Goal: Task Accomplishment & Management: Manage account settings

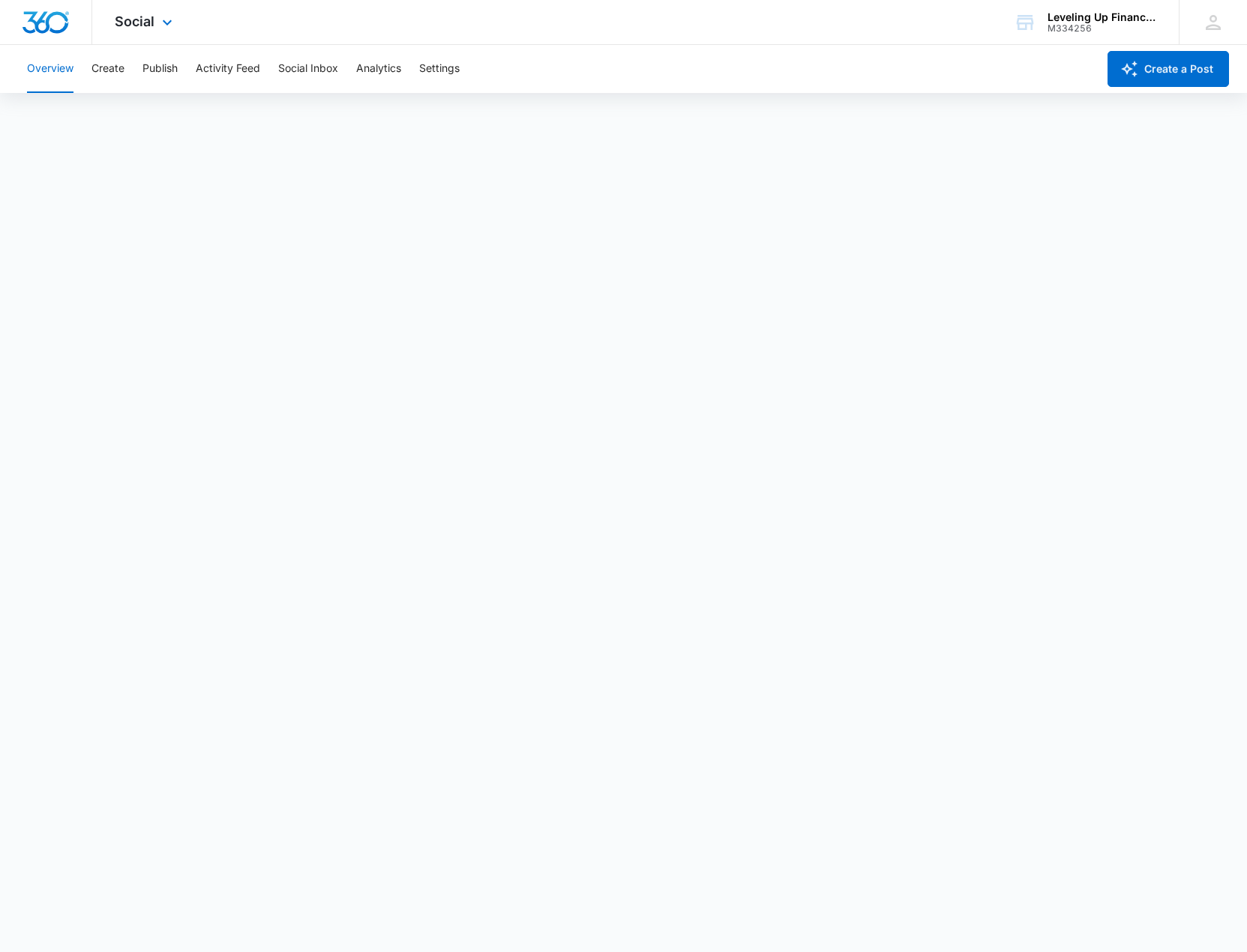
click at [177, 22] on div "Social Apps Reputation Websites Forms CRM Email Social Payments POS Content Ads…" at bounding box center [146, 22] width 106 height 44
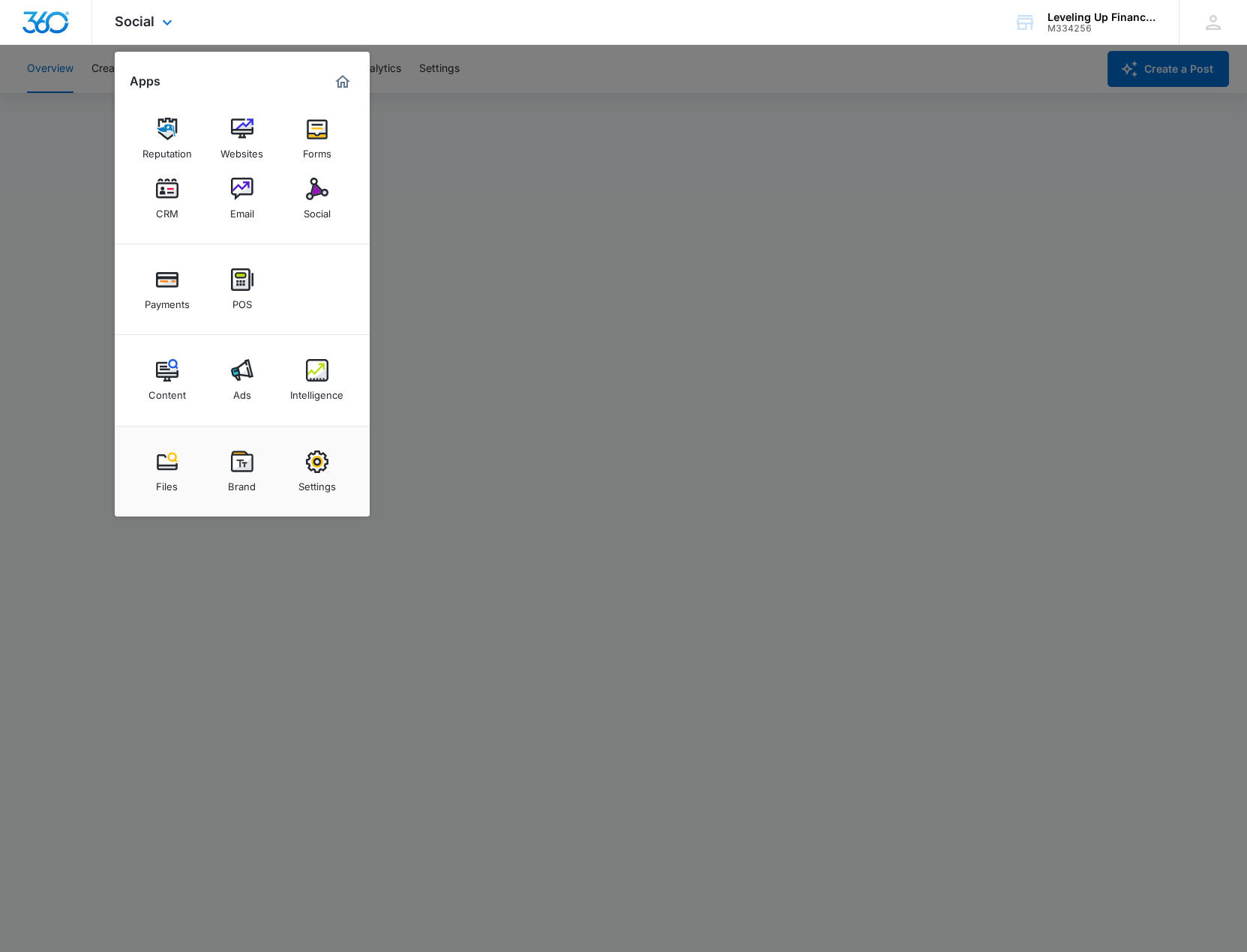
click at [48, 18] on img "Dashboard" at bounding box center [46, 22] width 48 height 23
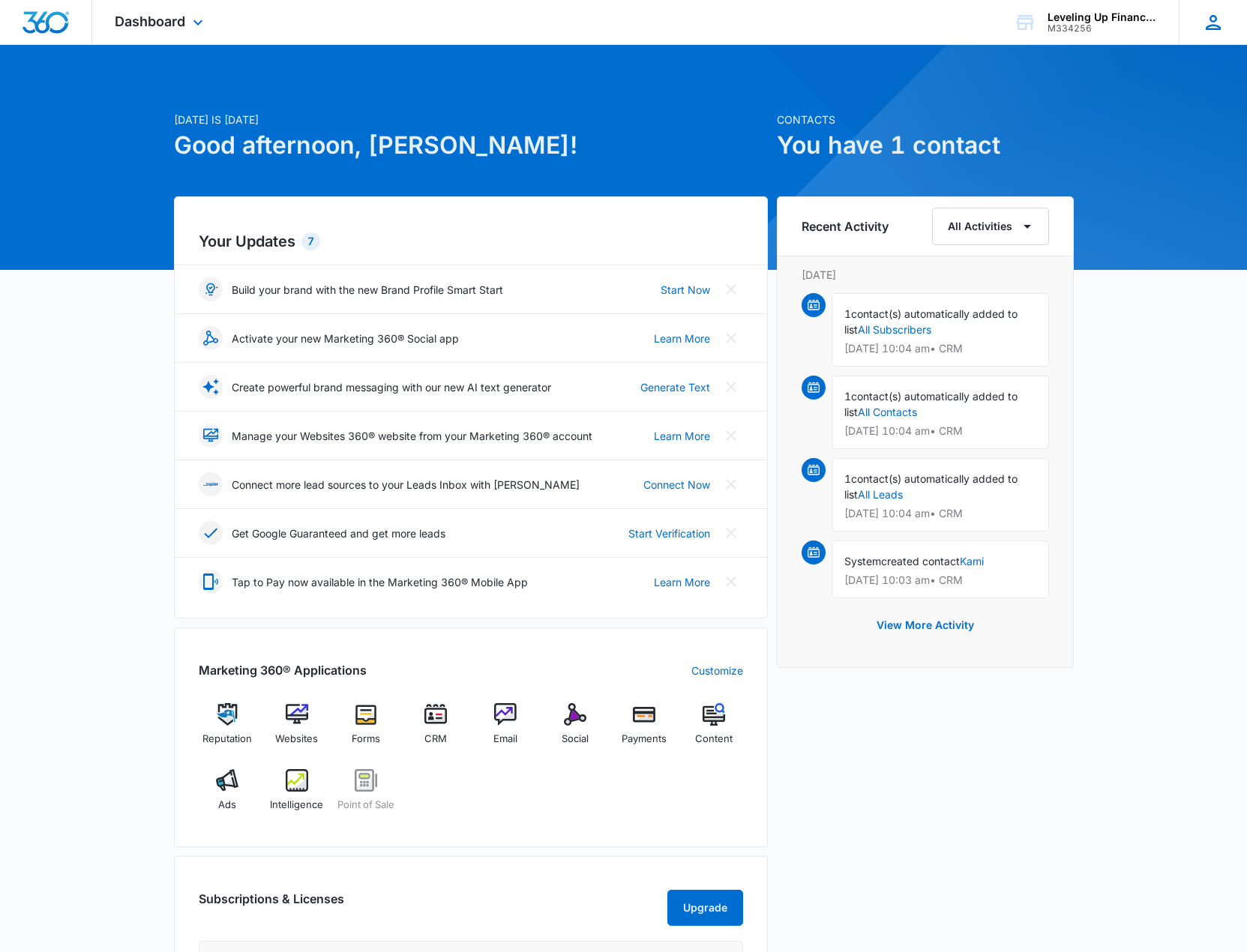
click at [1207, 24] on icon at bounding box center [1213, 22] width 23 height 23
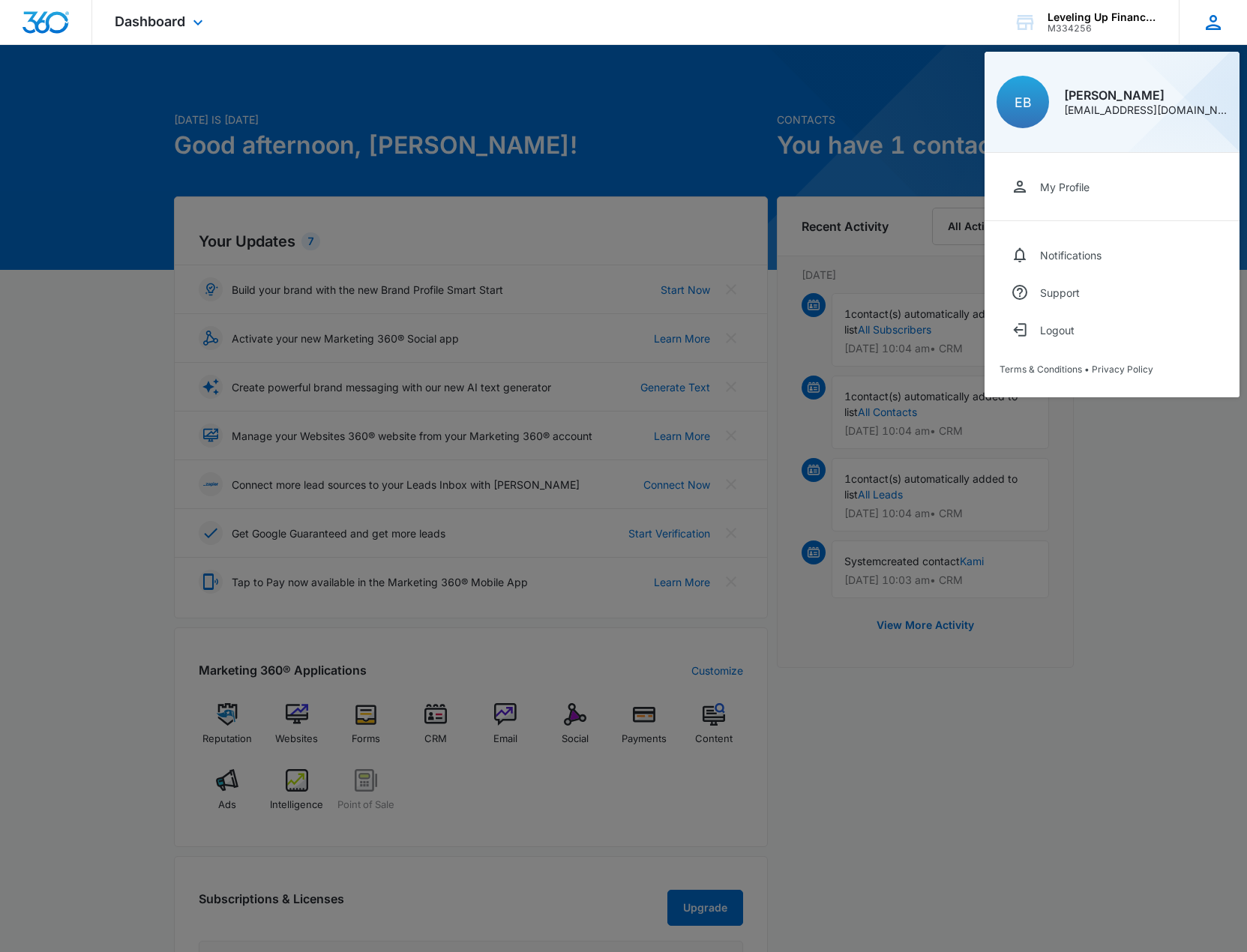
click at [1097, 101] on div "[PERSON_NAME]" at bounding box center [1145, 94] width 164 height 12
click at [1079, 189] on div "My Profile" at bounding box center [1065, 187] width 49 height 13
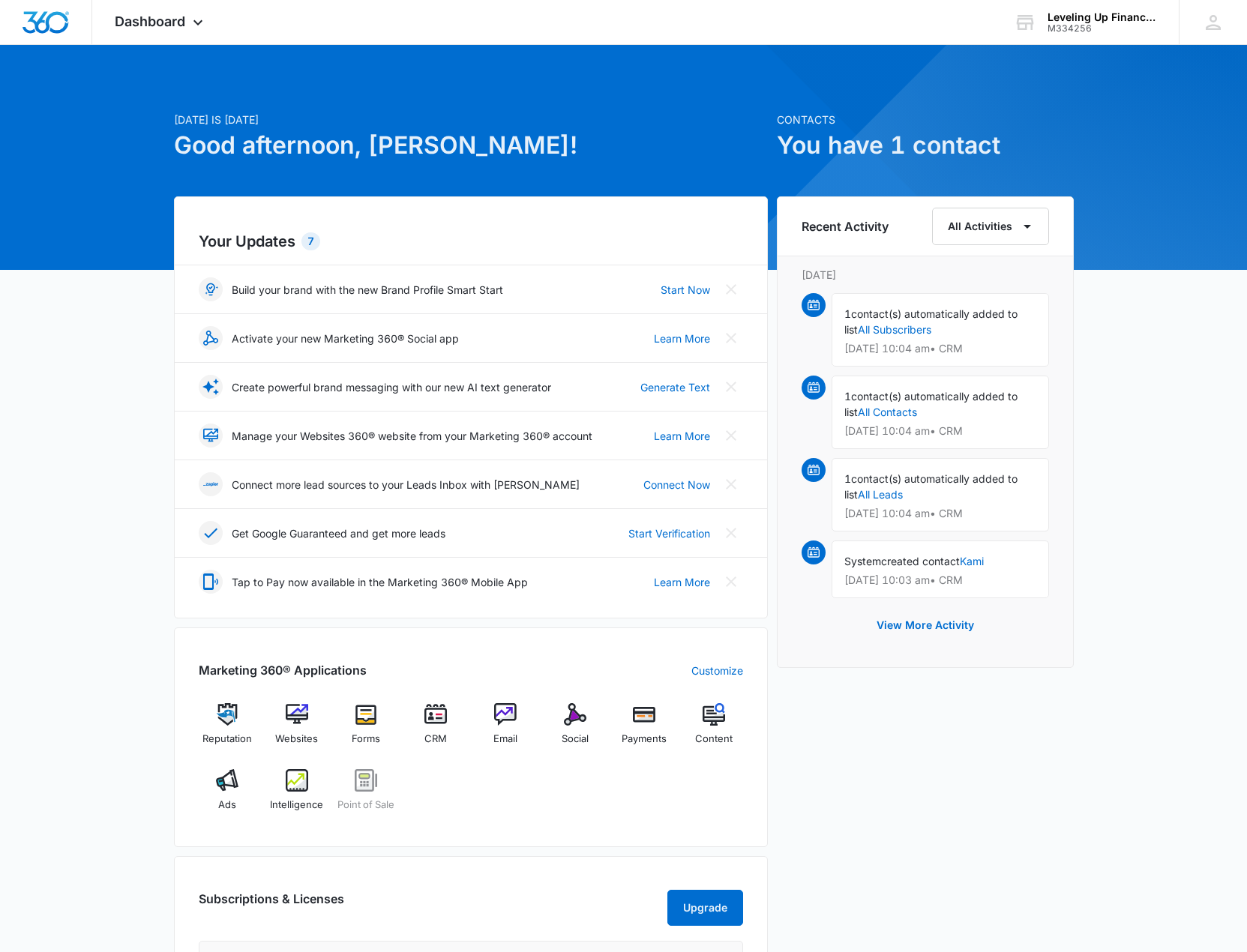
click at [838, 237] on div "Recent Activity All Activities" at bounding box center [925, 226] width 247 height 38
click at [861, 225] on h6 "Recent Activity" at bounding box center [844, 226] width 87 height 18
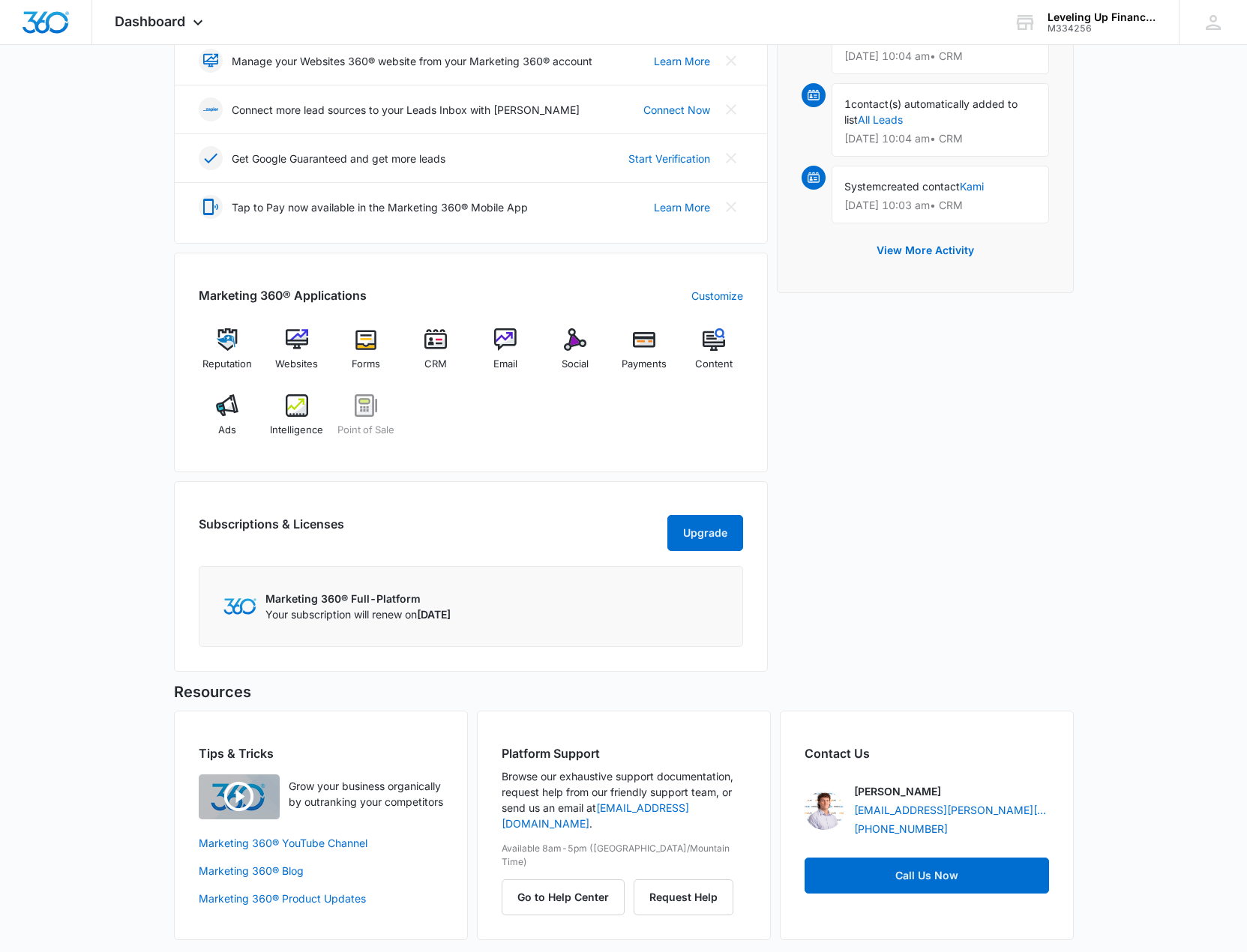
scroll to position [395, 0]
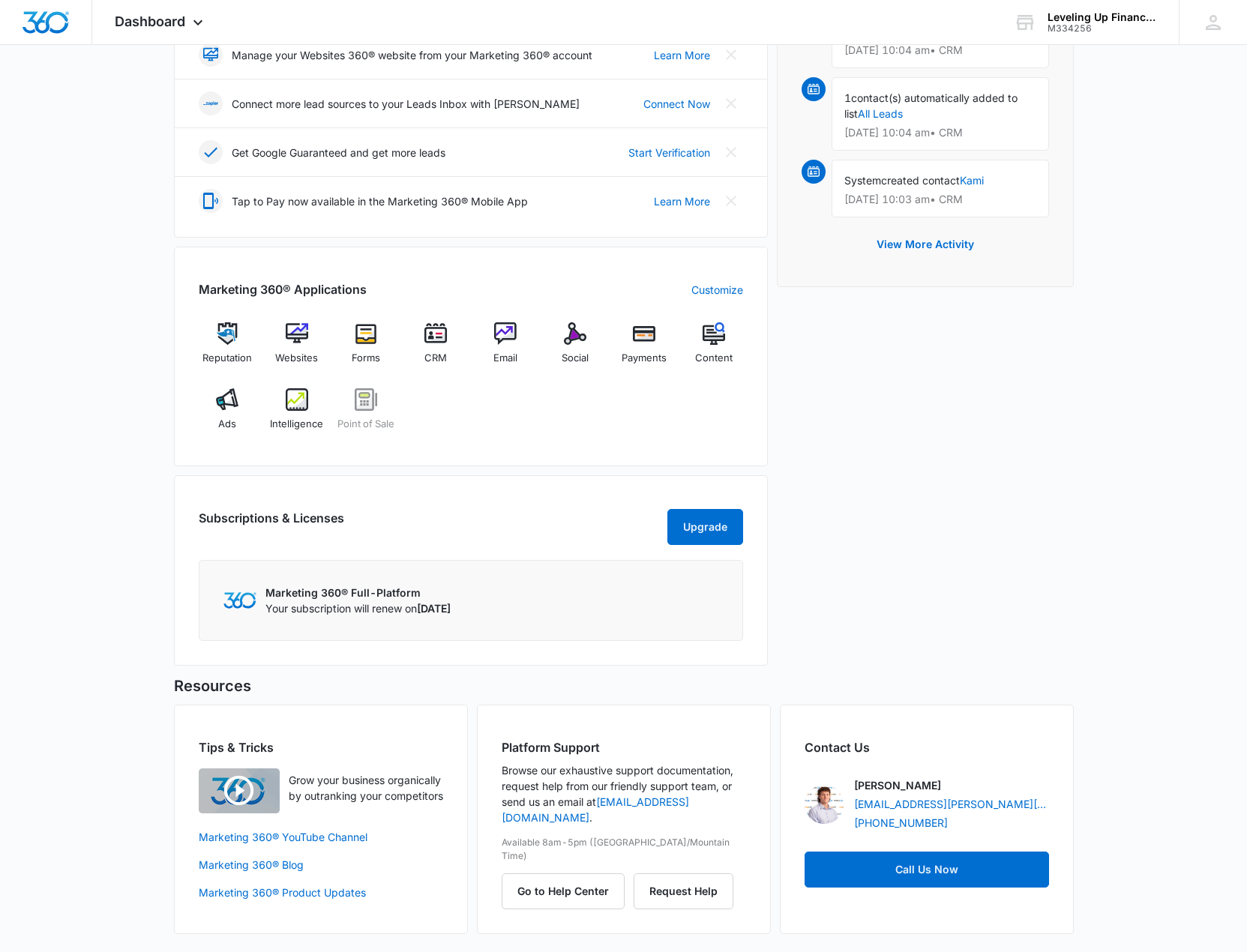
click at [830, 802] on img at bounding box center [824, 804] width 39 height 39
click at [823, 799] on img at bounding box center [824, 804] width 39 height 39
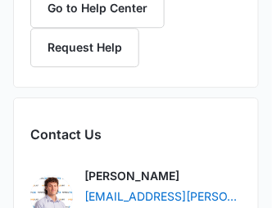
scroll to position [2658, 0]
